Goal: Transaction & Acquisition: Purchase product/service

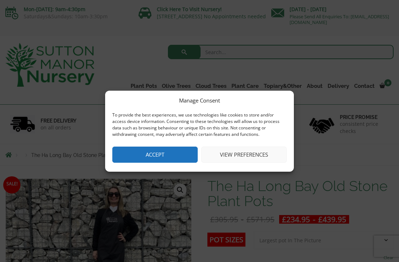
click at [148, 155] on button "Accept" at bounding box center [154, 155] width 85 height 16
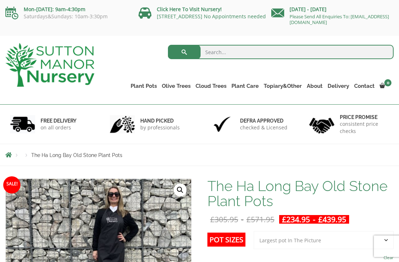
click at [0, 0] on link "The Old Stone Pots" at bounding box center [0, 0] width 0 height 0
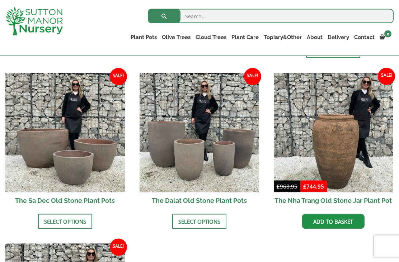
scroll to position [424, 0]
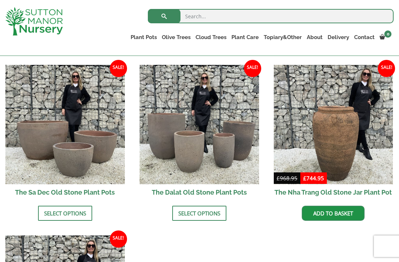
click at [216, 206] on link "Select options" at bounding box center [199, 213] width 54 height 15
